Goal: Unclear

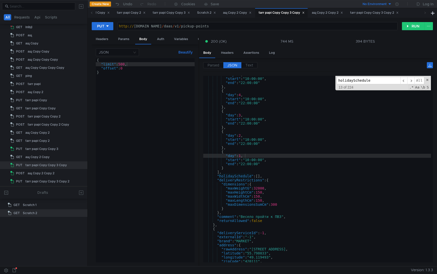
click at [377, 84] on input "holidaySchedule" at bounding box center [369, 80] width 64 height 7
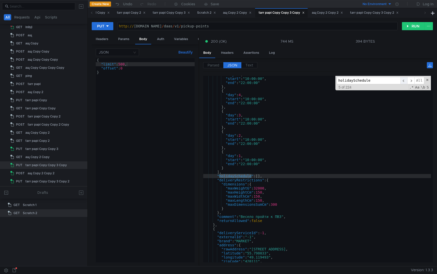
click at [405, 80] on span "​" at bounding box center [403, 80] width 7 height 7
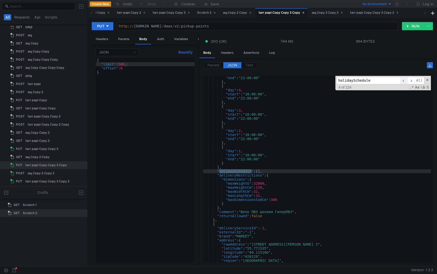
click at [405, 80] on span "​" at bounding box center [403, 80] width 7 height 7
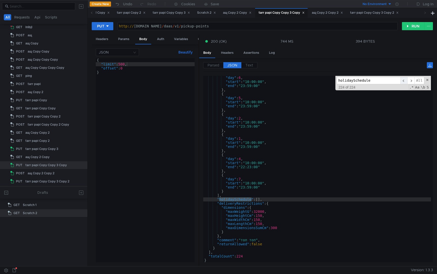
click at [405, 80] on span "​" at bounding box center [403, 80] width 7 height 7
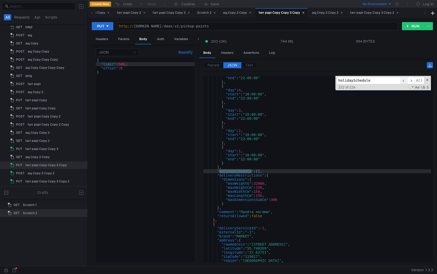
click at [405, 80] on span "​" at bounding box center [403, 80] width 7 height 7
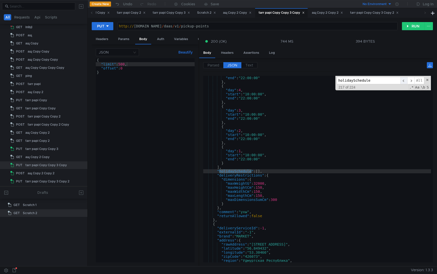
click at [405, 80] on span "​" at bounding box center [403, 80] width 7 height 7
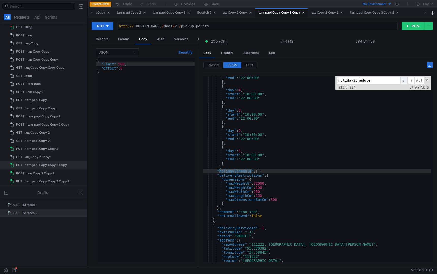
click at [405, 80] on span "​" at bounding box center [403, 80] width 7 height 7
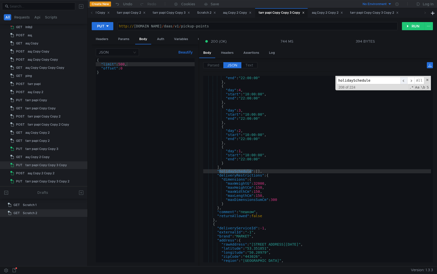
click at [405, 80] on span "​" at bounding box center [403, 80] width 7 height 7
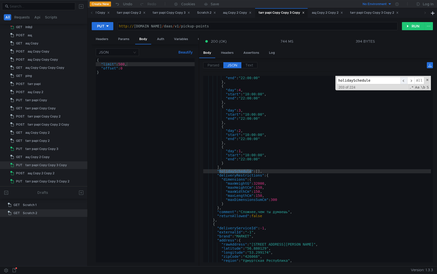
click at [405, 80] on span "​" at bounding box center [403, 80] width 7 height 7
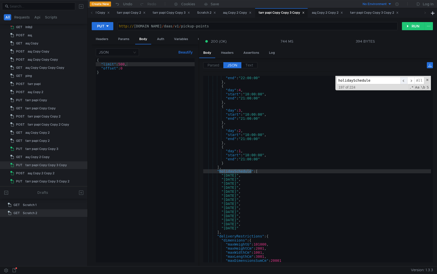
click at [405, 80] on span "​" at bounding box center [403, 80] width 7 height 7
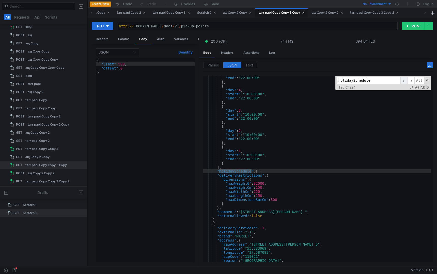
scroll to position [7226, 0]
click at [413, 80] on span "​" at bounding box center [410, 80] width 7 height 7
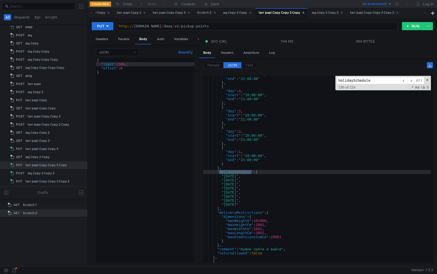
scroll to position [7260, 0]
